Goal: Task Accomplishment & Management: Manage account settings

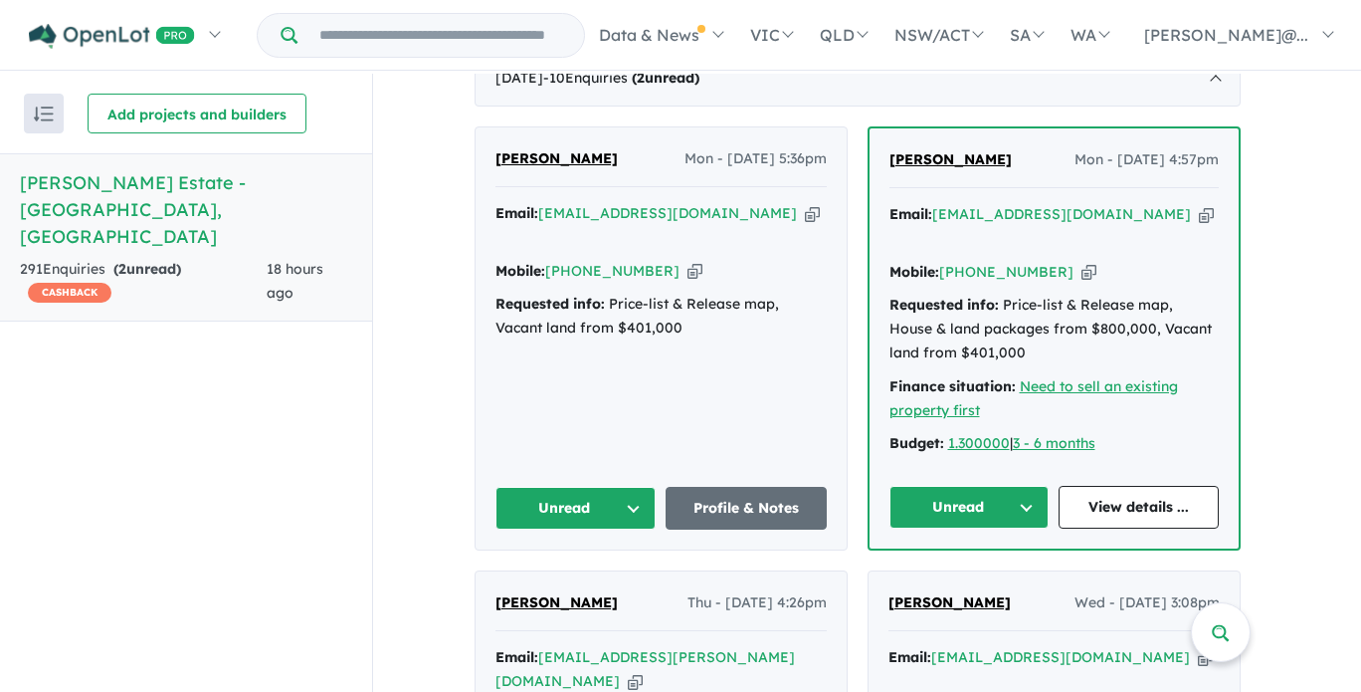
scroll to position [803, 0]
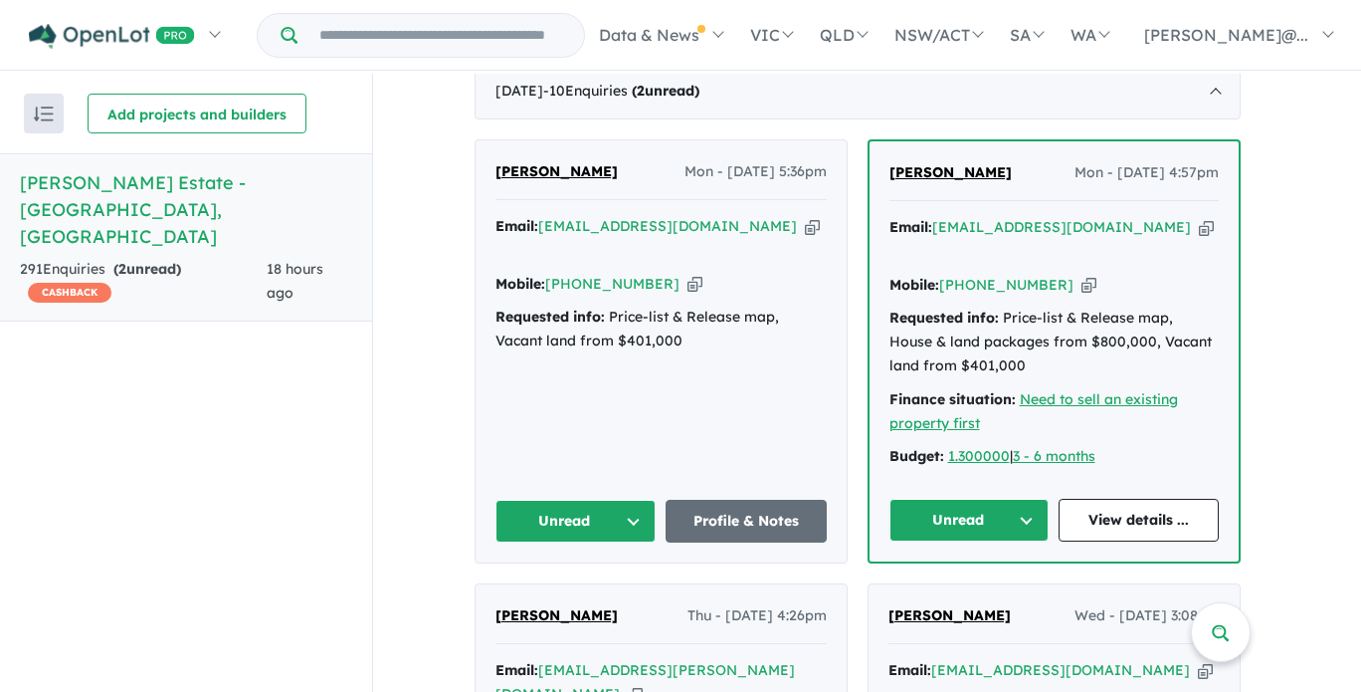
click at [1199, 217] on icon "button" at bounding box center [1206, 227] width 15 height 21
click at [1082, 275] on icon "button" at bounding box center [1089, 285] width 15 height 21
click at [1092, 306] on div "Requested info: Price-list & Release map, House & land packages from $800,000, …" at bounding box center [1054, 341] width 329 height 71
click at [1199, 217] on icon "button" at bounding box center [1206, 227] width 15 height 21
click at [1037, 499] on button "Unread" at bounding box center [970, 520] width 160 height 43
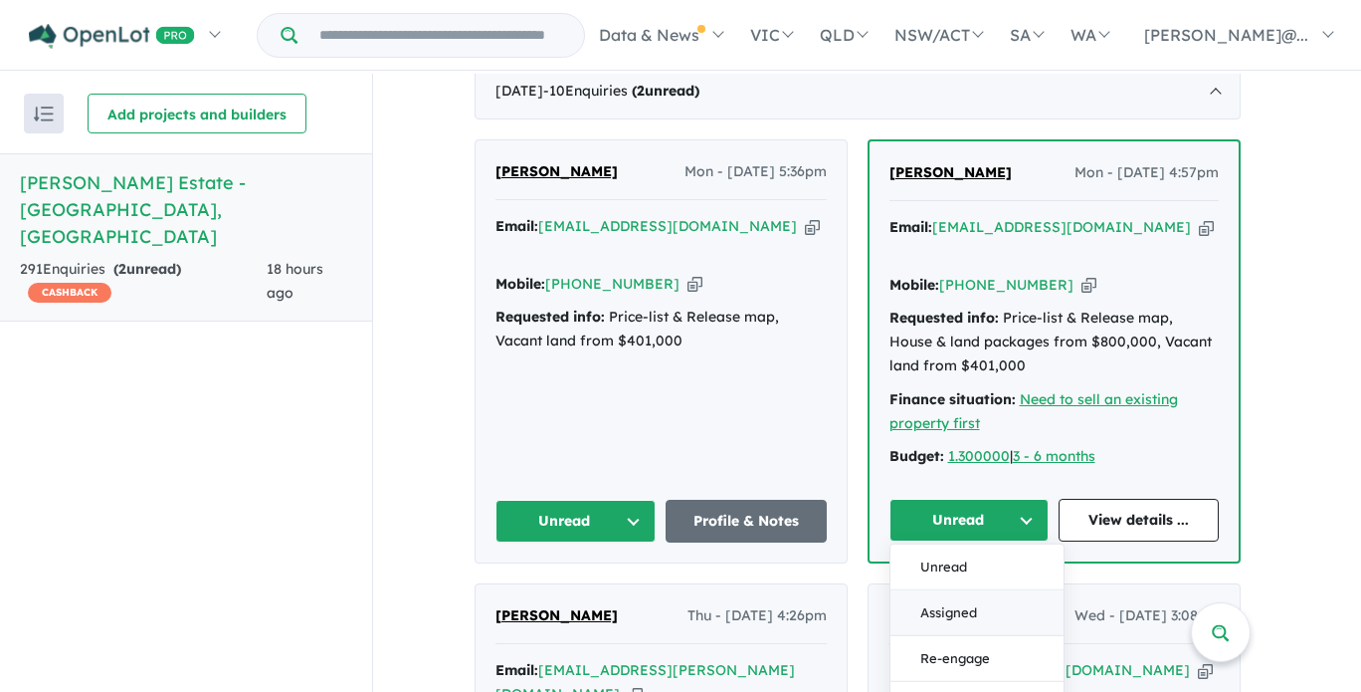
click at [1004, 590] on button "Assigned" at bounding box center [977, 613] width 173 height 46
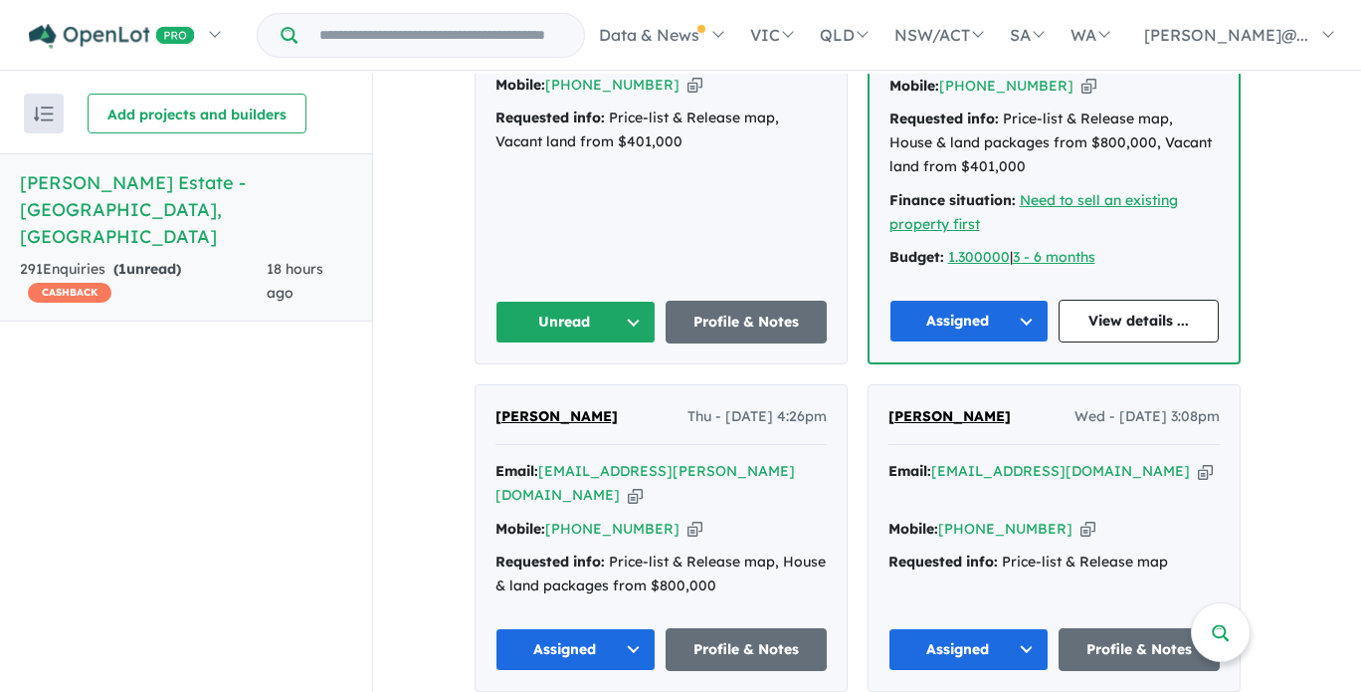
scroll to position [704, 0]
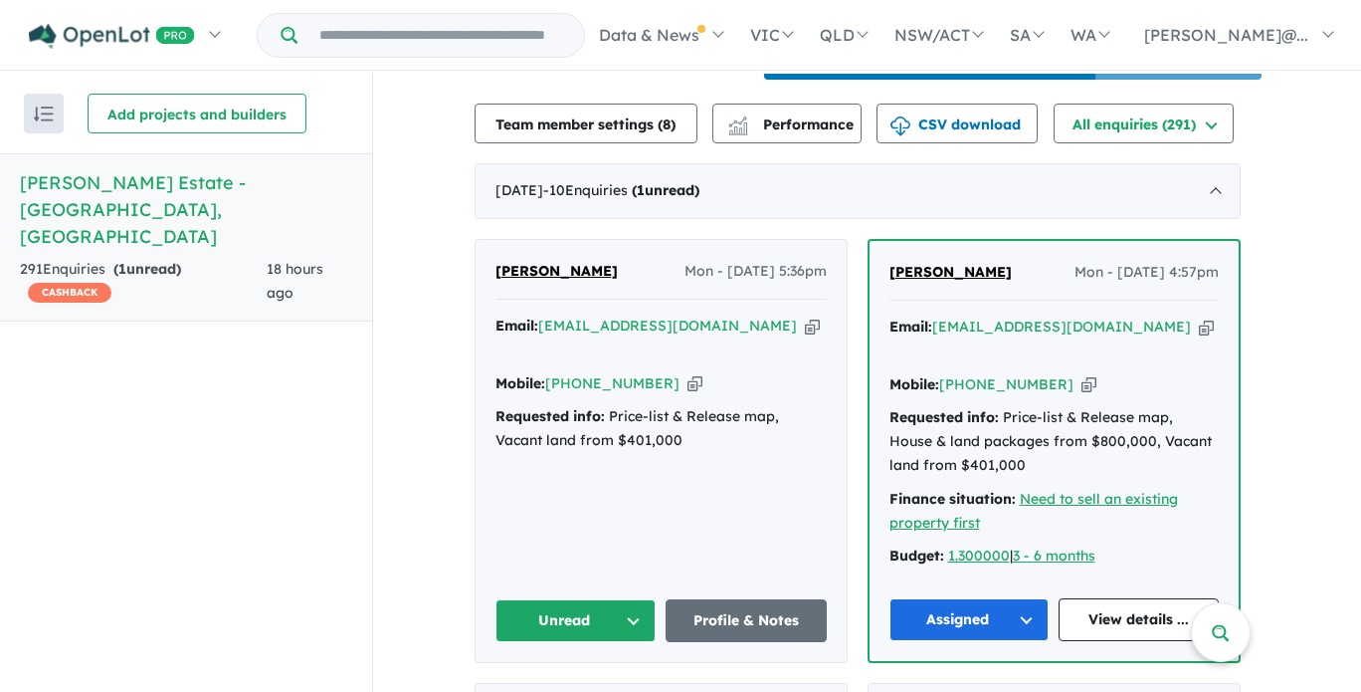
click at [805, 315] on icon "button" at bounding box center [812, 325] width 15 height 21
click at [805, 325] on icon "button" at bounding box center [812, 325] width 15 height 21
click at [688, 373] on icon "button" at bounding box center [695, 383] width 15 height 21
click at [634, 599] on button "Unread" at bounding box center [576, 620] width 161 height 43
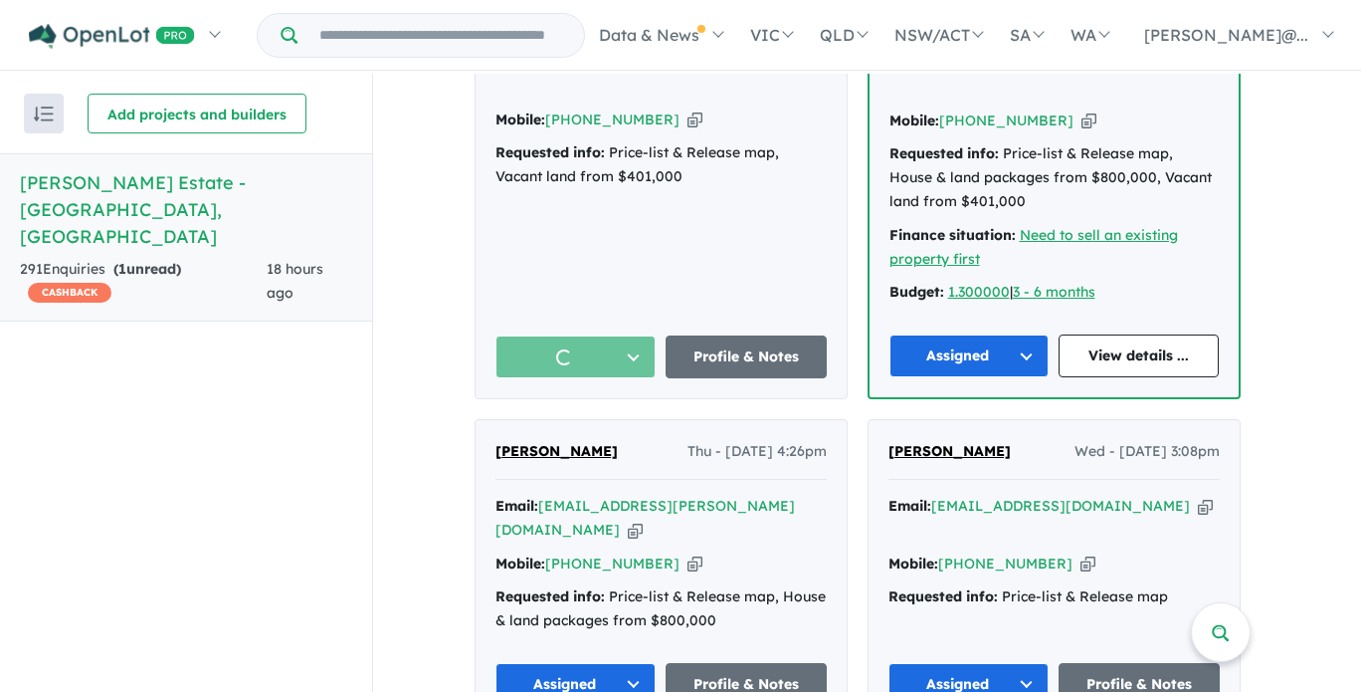
scroll to position [1002, 0]
